Goal: Task Accomplishment & Management: Manage account settings

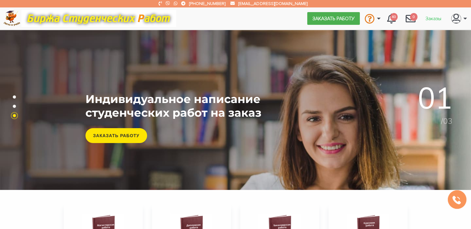
click at [427, 15] on link "Заказы" at bounding box center [434, 18] width 26 height 12
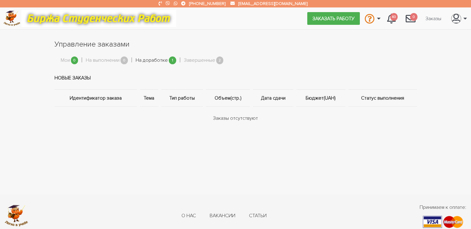
click at [159, 64] on link "На доработке" at bounding box center [152, 60] width 32 height 8
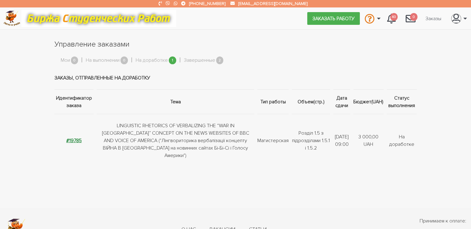
click at [72, 137] on strong "#19785" at bounding box center [73, 140] width 15 height 6
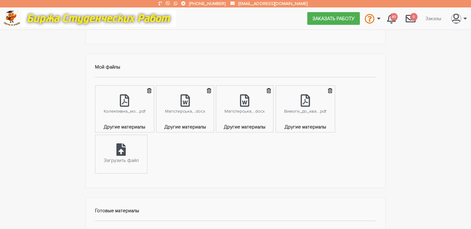
scroll to position [243, 0]
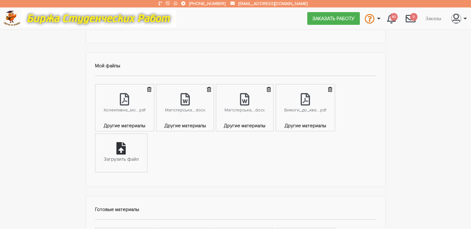
click at [134, 155] on div "Загрузить файл" at bounding box center [121, 159] width 35 height 8
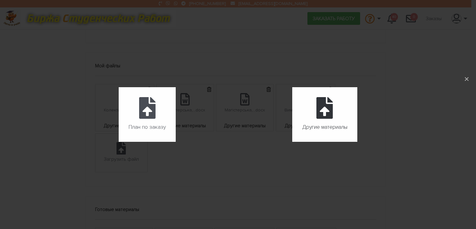
click at [320, 119] on label "Другие материалы" at bounding box center [324, 114] width 65 height 55
click at [292, 142] on input "Другие материалы" at bounding box center [292, 142] width 0 height 0
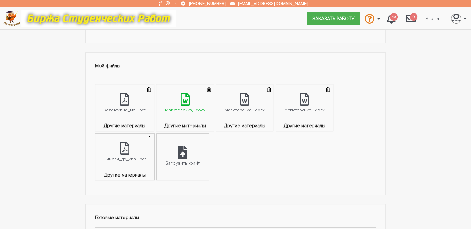
click at [197, 106] on div "Магістерська,...docx" at bounding box center [185, 109] width 40 height 7
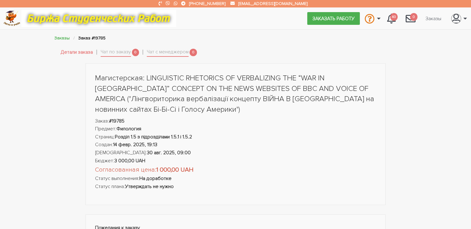
scroll to position [0, 0]
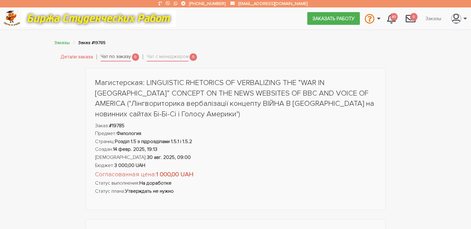
click at [124, 59] on link "Чат по заказу" at bounding box center [116, 57] width 30 height 9
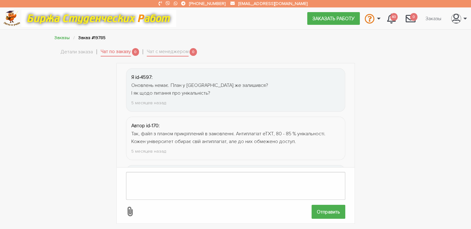
scroll to position [760, 0]
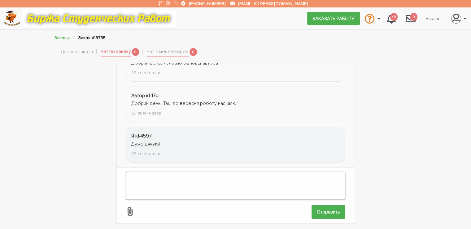
click at [219, 181] on textarea at bounding box center [235, 186] width 219 height 28
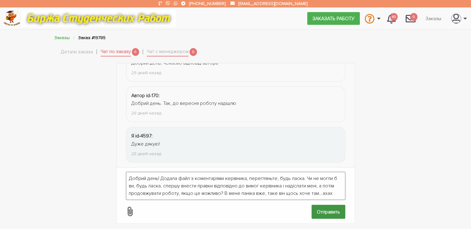
type textarea "Добрий день! Додала файл з коментарями керівника, перегляньте, будь ласка. Чи н…"
click at [333, 207] on input "Отправить" at bounding box center [329, 211] width 34 height 14
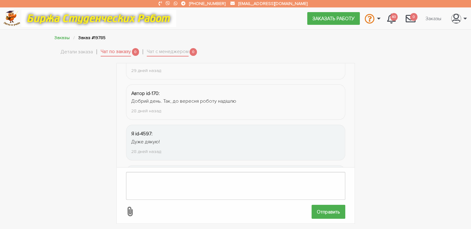
scroll to position [824, 0]
